Goal: Task Accomplishment & Management: Manage account settings

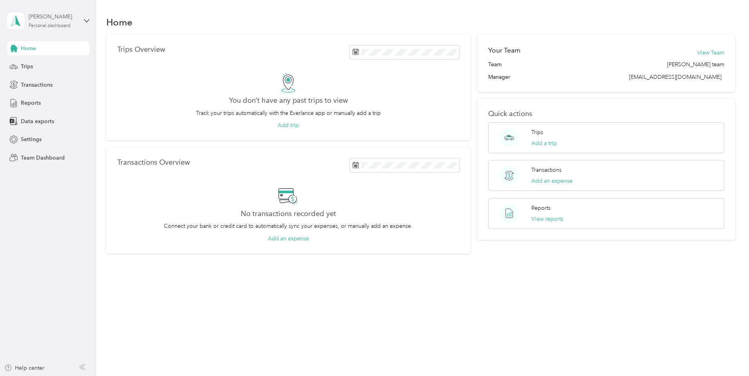
click at [51, 22] on div "[PERSON_NAME] Personal dashboard" at bounding box center [53, 21] width 49 height 16
click at [52, 62] on div "Team dashboard" at bounding box center [35, 64] width 42 height 8
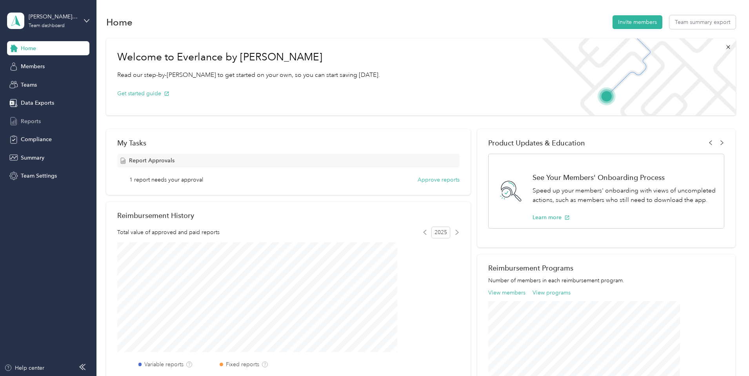
click at [37, 120] on span "Reports" at bounding box center [31, 121] width 20 height 8
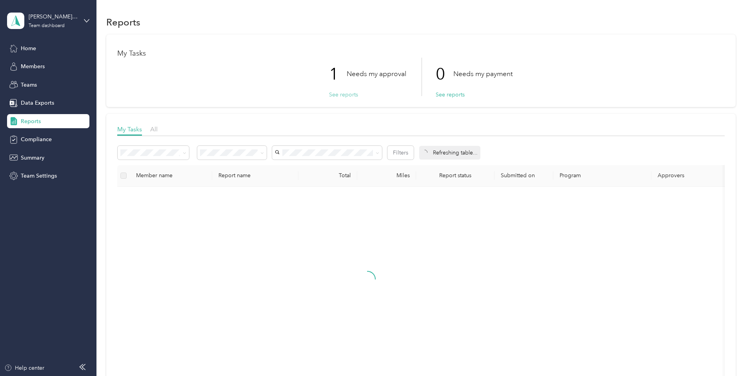
click at [336, 93] on button "See reports" at bounding box center [343, 95] width 29 height 8
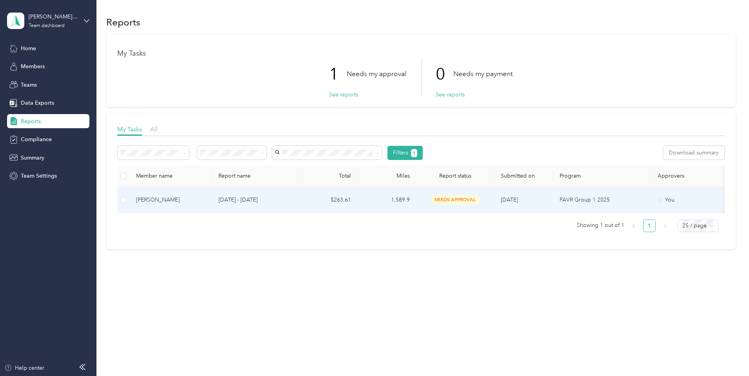
click at [280, 200] on p "[DATE] - [DATE]" at bounding box center [256, 200] width 74 height 9
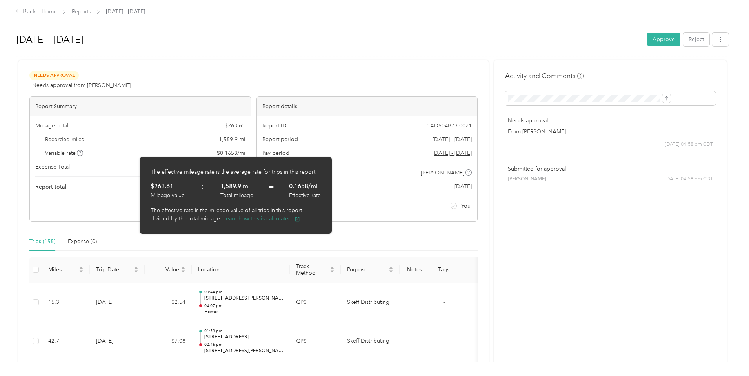
click at [240, 220] on button "Learn how this is calculated" at bounding box center [261, 219] width 77 height 8
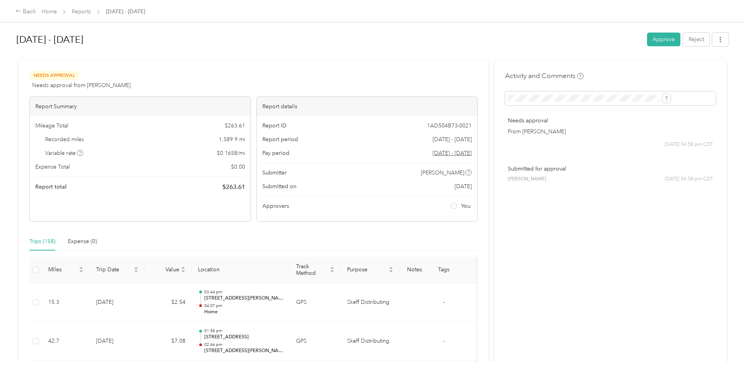
click at [647, 34] on button "Approve" at bounding box center [663, 40] width 33 height 14
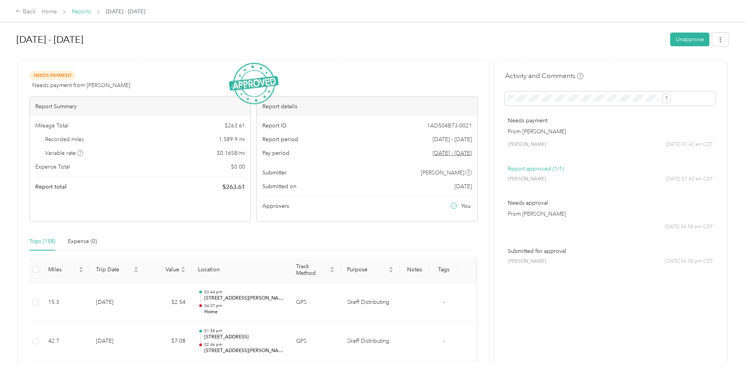
click at [91, 13] on link "Reports" at bounding box center [81, 11] width 19 height 7
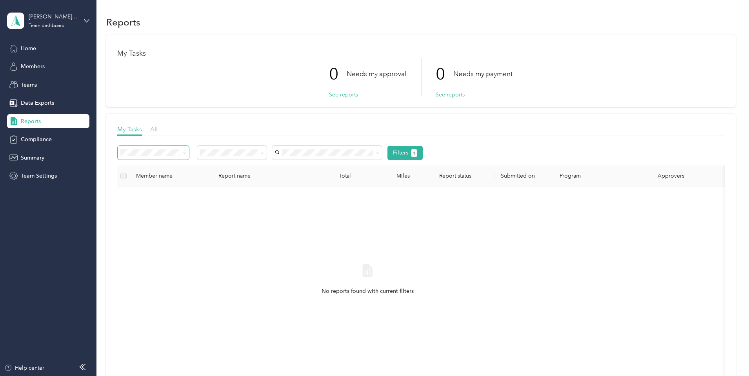
click at [186, 152] on icon at bounding box center [185, 153] width 4 height 4
click at [267, 151] on span at bounding box center [231, 153] width 69 height 14
click at [264, 151] on icon at bounding box center [262, 153] width 4 height 4
click at [290, 206] on span "Approved by me" at bounding box center [276, 206] width 43 height 7
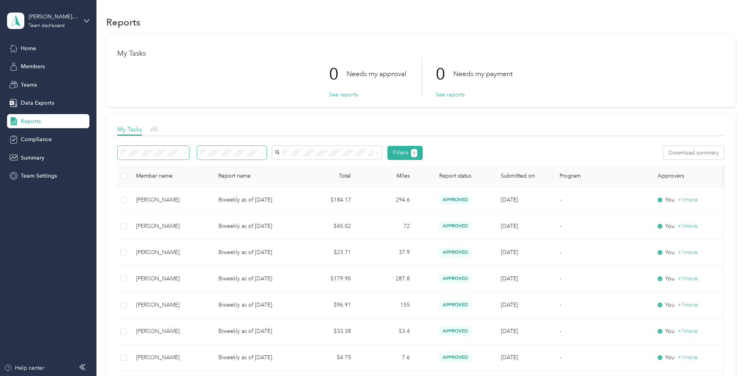
click at [186, 152] on span at bounding box center [183, 153] width 6 height 8
click at [186, 152] on icon at bounding box center [185, 153] width 4 height 4
click at [201, 168] on span "Variable reports" at bounding box center [194, 167] width 39 height 7
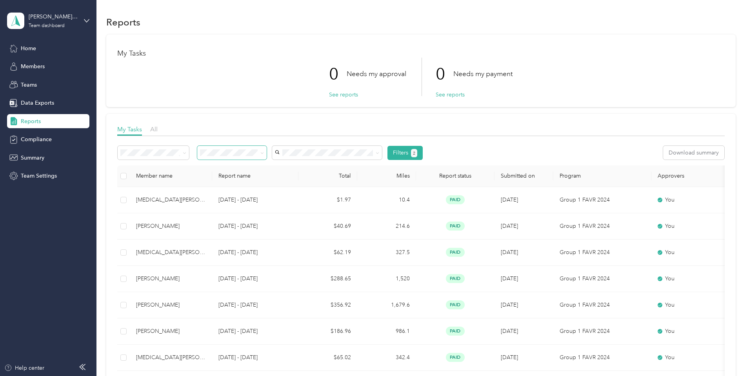
click at [554, 179] on th "Submitted on" at bounding box center [524, 177] width 59 height 22
click at [554, 175] on th "Submitted on" at bounding box center [524, 177] width 59 height 22
click at [423, 150] on button "Filters 2" at bounding box center [406, 153] width 36 height 14
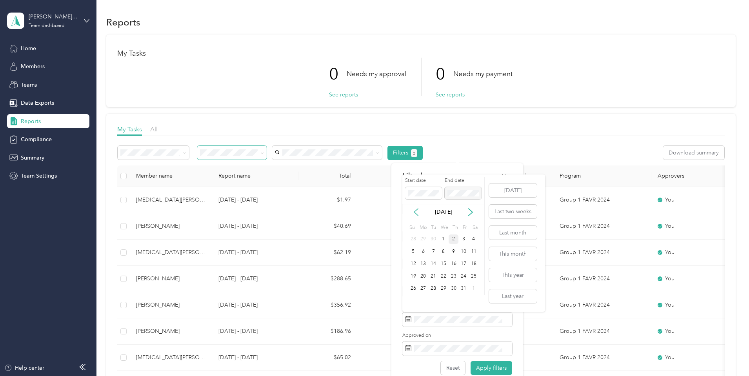
click at [416, 213] on icon at bounding box center [416, 212] width 8 height 8
click at [425, 240] on div "1" at bounding box center [424, 240] width 10 height 10
click at [470, 216] on icon at bounding box center [471, 212] width 8 height 8
click at [454, 241] on div "2" at bounding box center [454, 240] width 10 height 10
click at [493, 370] on button "Apply filters" at bounding box center [492, 368] width 42 height 14
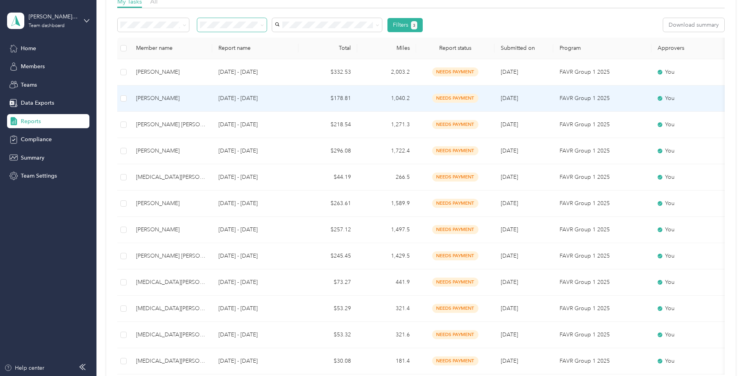
scroll to position [196, 0]
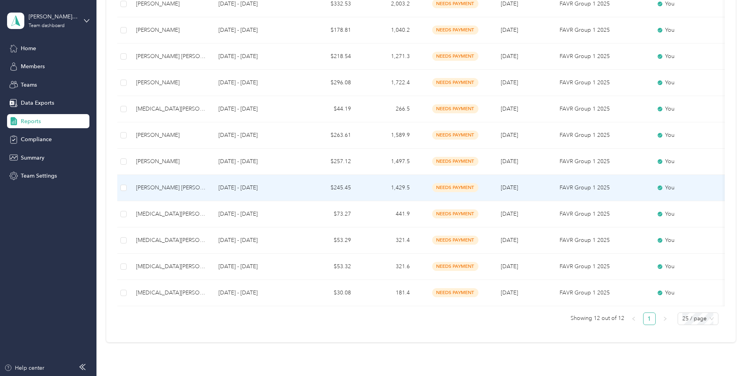
click at [206, 186] on div "[PERSON_NAME] [PERSON_NAME]" at bounding box center [171, 188] width 70 height 9
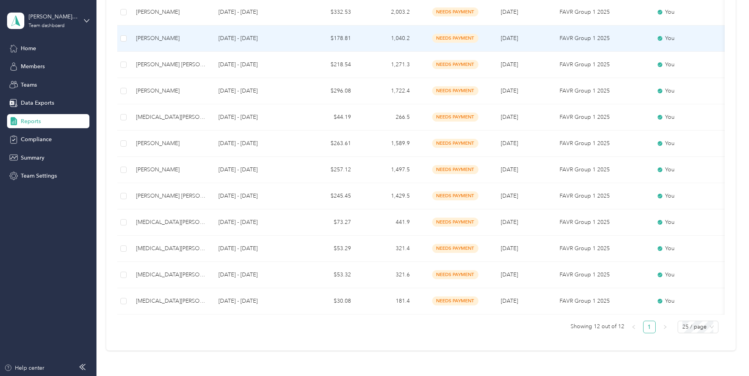
scroll to position [235, 0]
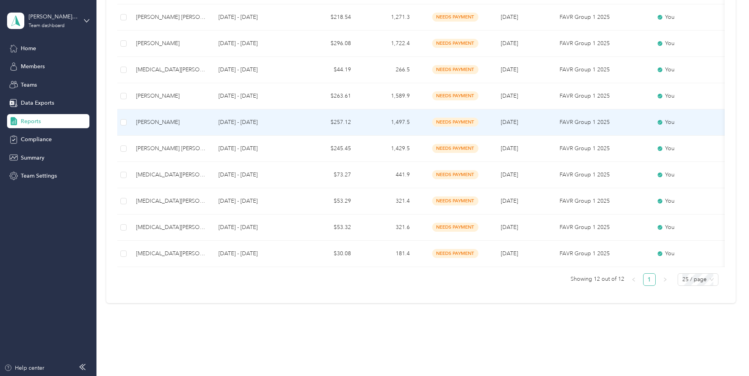
click at [206, 123] on div "[PERSON_NAME]" at bounding box center [171, 122] width 70 height 9
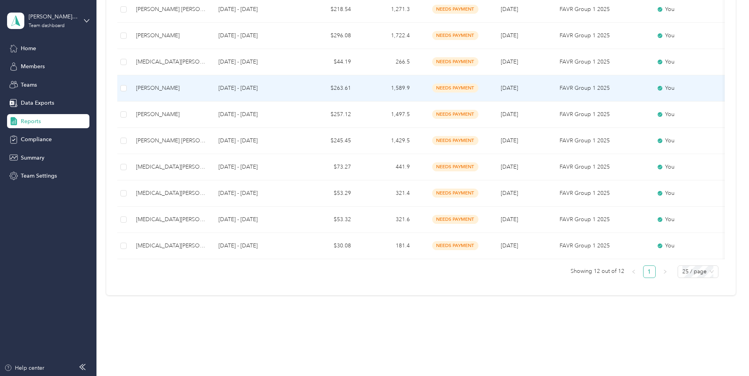
scroll to position [249, 0]
click at [206, 84] on div "[PERSON_NAME]" at bounding box center [171, 88] width 70 height 9
